Goal: Task Accomplishment & Management: Use online tool/utility

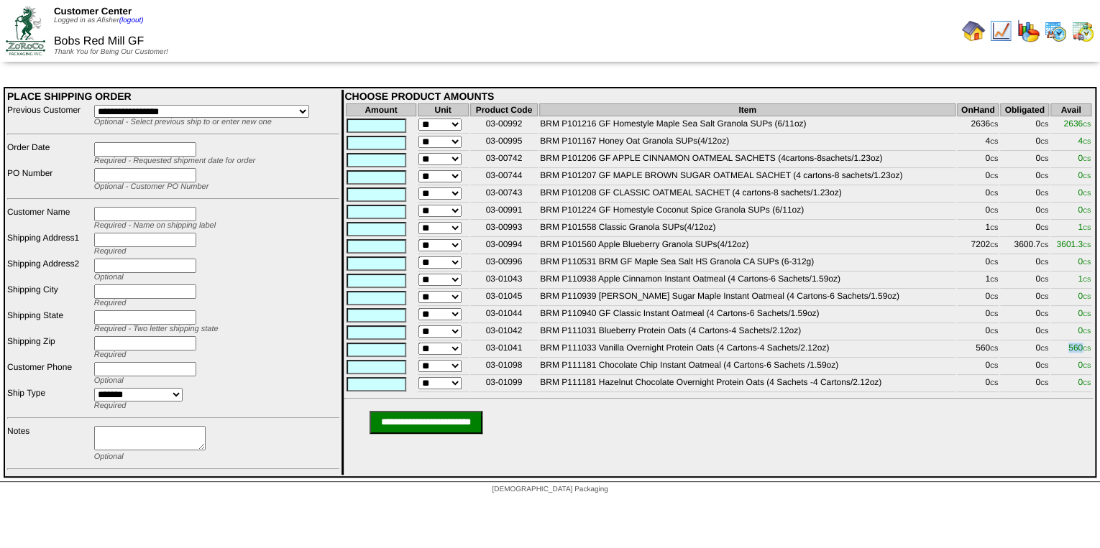
click at [996, 37] on img at bounding box center [1000, 30] width 23 height 23
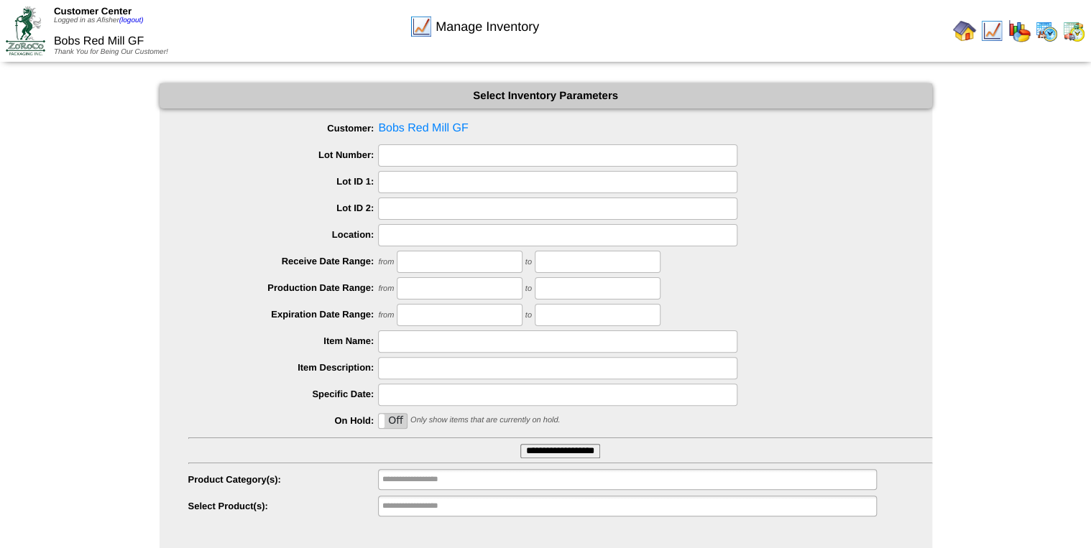
click at [565, 453] on input "**********" at bounding box center [560, 451] width 80 height 14
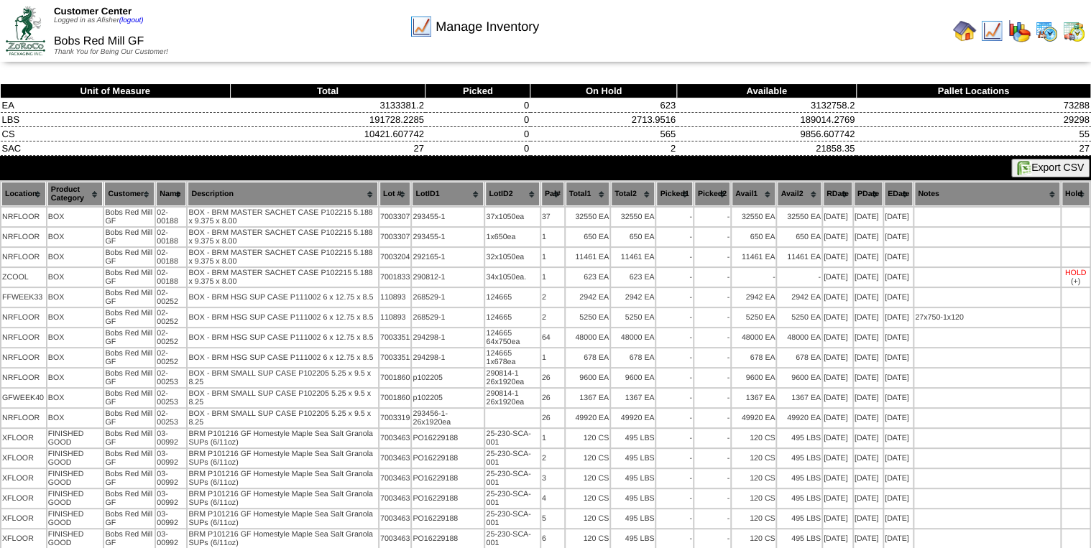
click at [1029, 170] on button "Export CSV" at bounding box center [1050, 168] width 78 height 19
click at [664, 34] on div "Manage Inventory" at bounding box center [474, 22] width 625 height 40
